Goal: Information Seeking & Learning: Learn about a topic

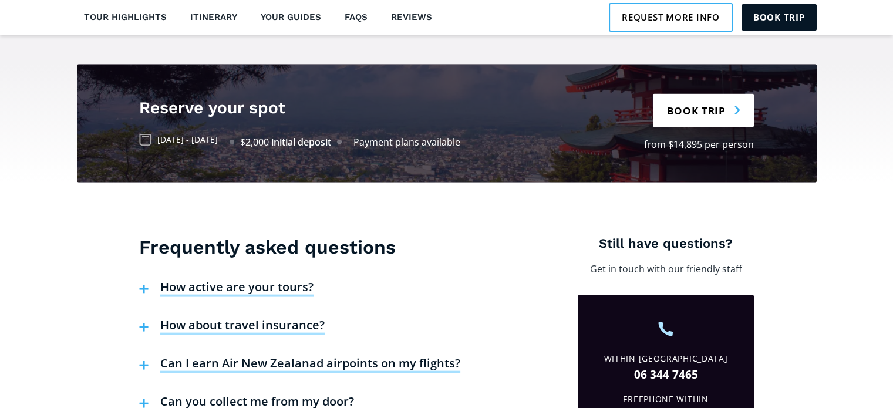
scroll to position [2584, 0]
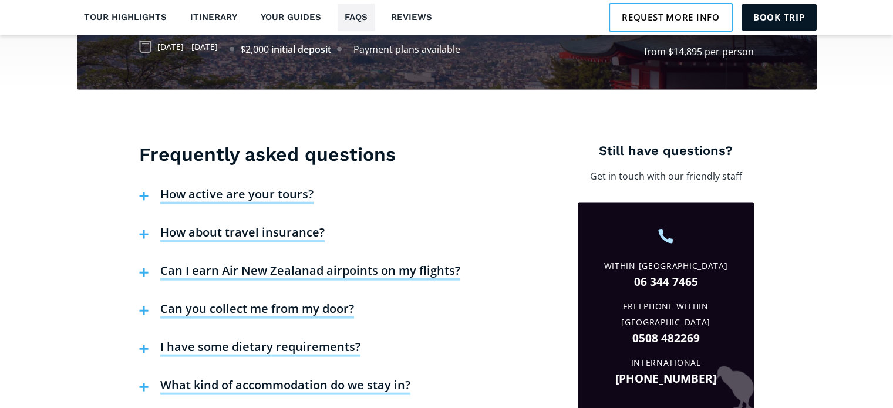
click at [263, 225] on h4 "How about travel insurance?" at bounding box center [242, 234] width 164 height 18
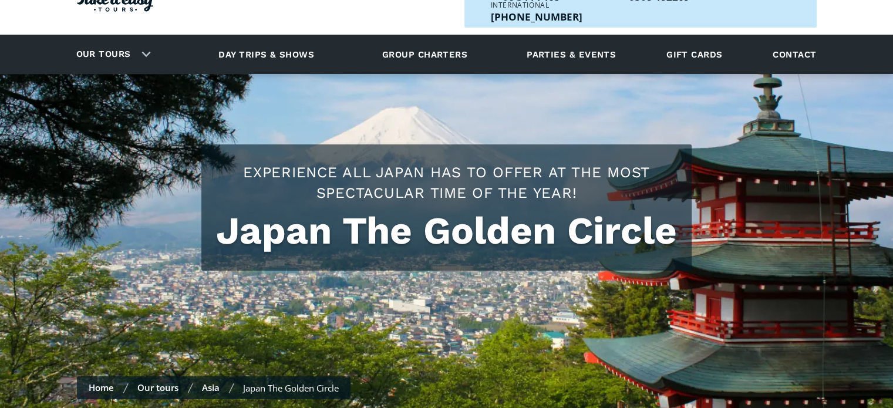
scroll to position [0, 0]
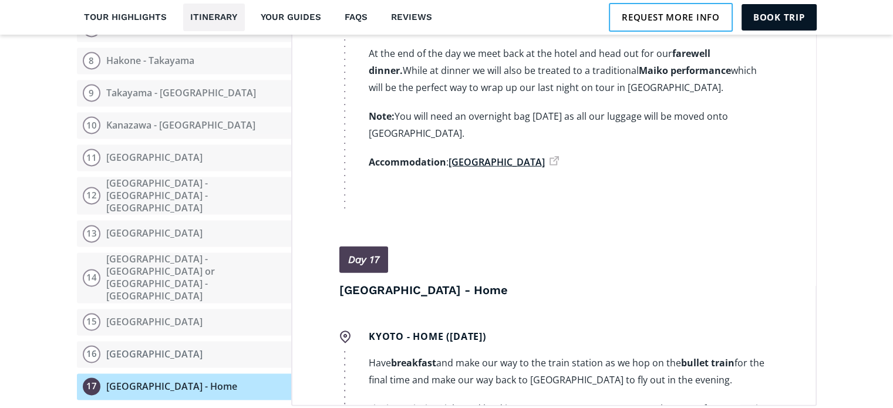
scroll to position [1639, 0]
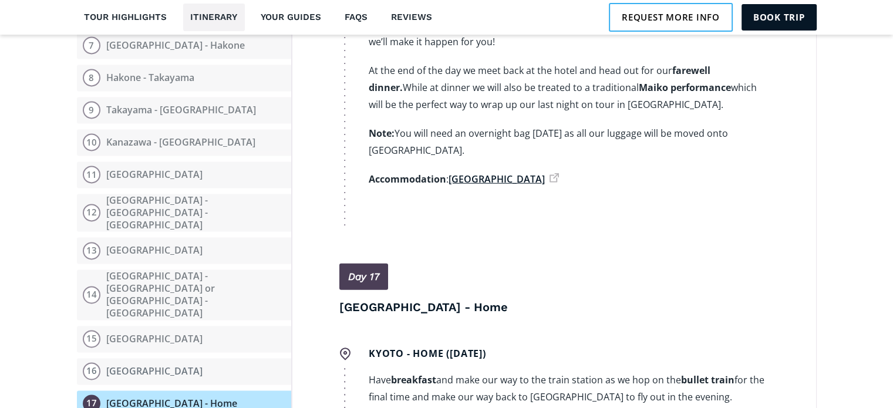
drag, startPoint x: 501, startPoint y: 99, endPoint x: 390, endPoint y: 342, distance: 267.5
click at [390, 342] on div "Day 1 Home - [GEOGRAPHIC_DATA] Home ([DATE]) Depart [GEOGRAPHIC_DATA] at 1pm an…" at bounding box center [554, 129] width 526 height 585
click at [480, 346] on div "Day 1 Home - [GEOGRAPHIC_DATA] Home ([DATE]) Depart [GEOGRAPHIC_DATA] at 1pm an…" at bounding box center [554, 129] width 526 height 585
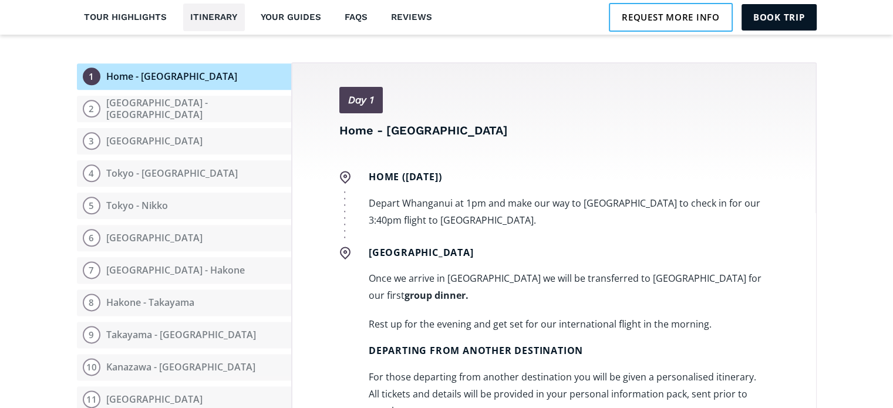
scroll to position [1228, 0]
